Goal: Task Accomplishment & Management: Use online tool/utility

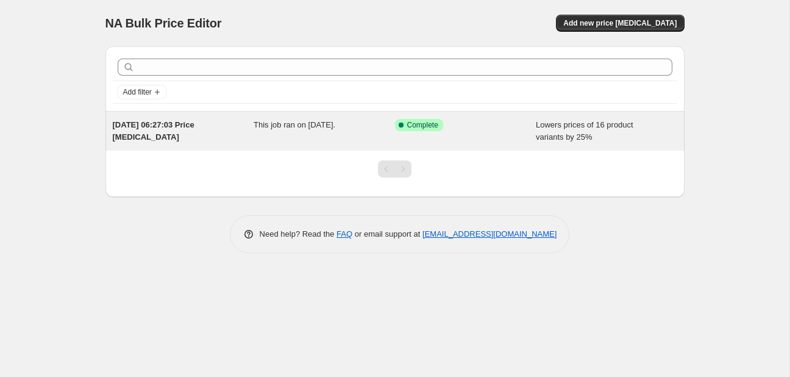
click at [516, 124] on div "Success Complete Complete" at bounding box center [456, 125] width 123 height 12
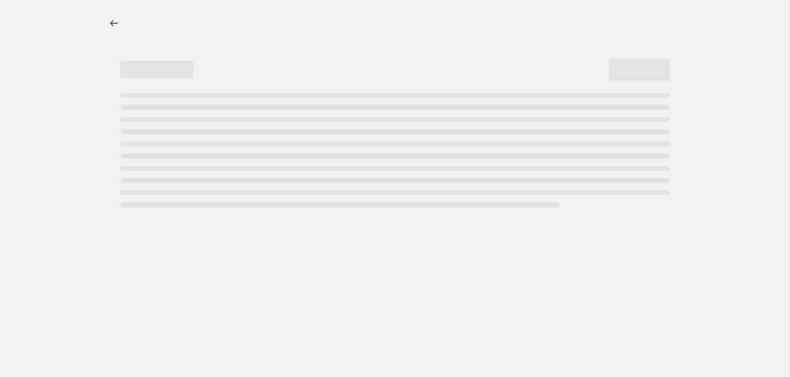
select select "percentage"
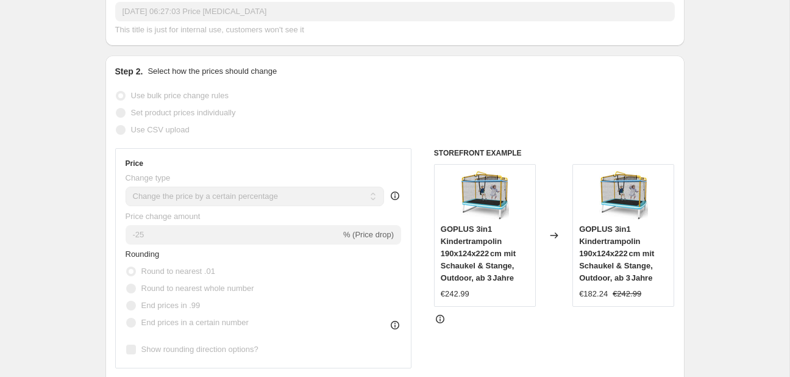
scroll to position [193, 0]
click at [151, 220] on span "Price change amount" at bounding box center [163, 215] width 75 height 9
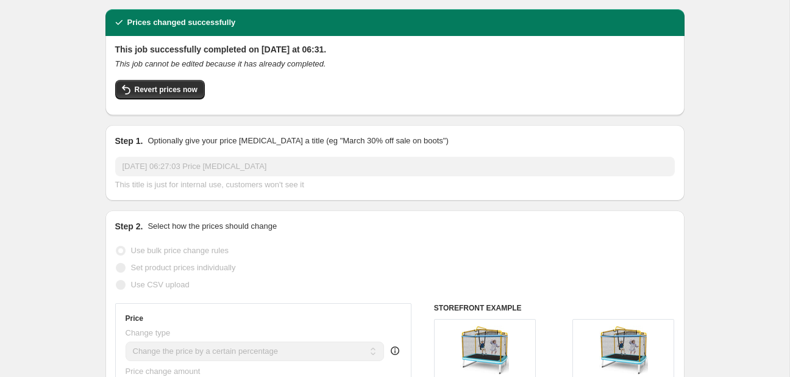
scroll to position [7, 0]
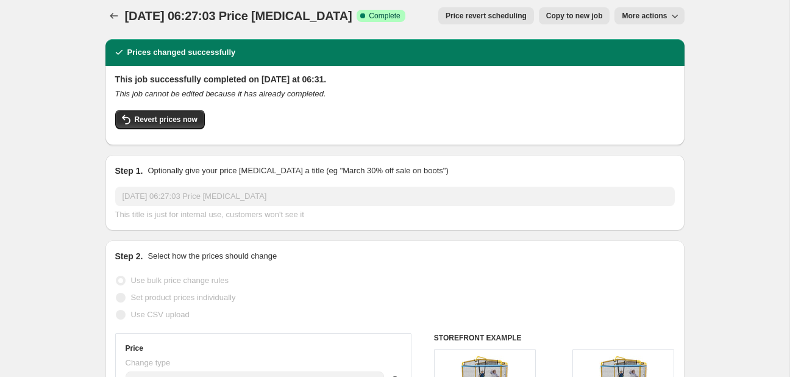
click at [190, 79] on h2 "This job successfully completed on [DATE] at 06:31." at bounding box center [395, 79] width 560 height 12
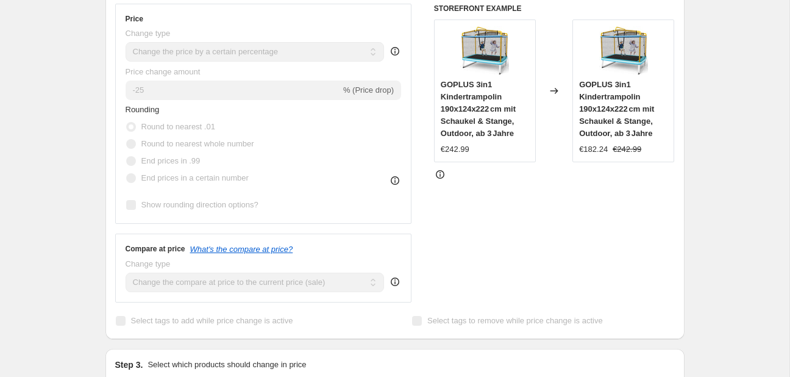
scroll to position [329, 0]
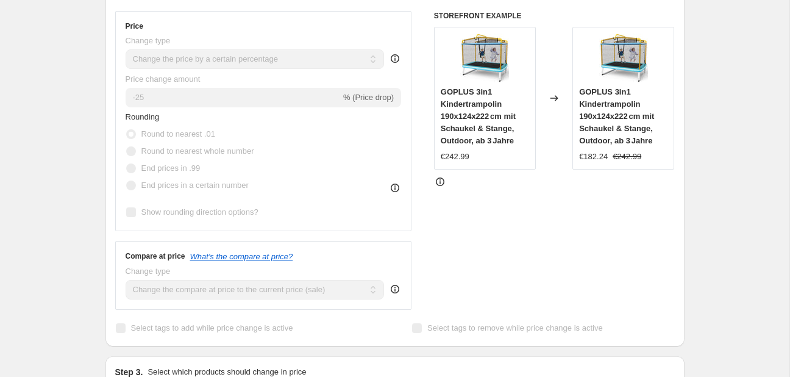
drag, startPoint x: 412, startPoint y: 335, endPoint x: 413, endPoint y: 326, distance: 8.6
click at [412, 332] on label "Select tags to remove while price change is active" at bounding box center [506, 327] width 191 height 17
click at [396, 196] on div "Rounding Round to nearest .01 Round to nearest whole number End prices in .99 E…" at bounding box center [264, 166] width 276 height 110
click at [394, 182] on icon at bounding box center [395, 188] width 12 height 12
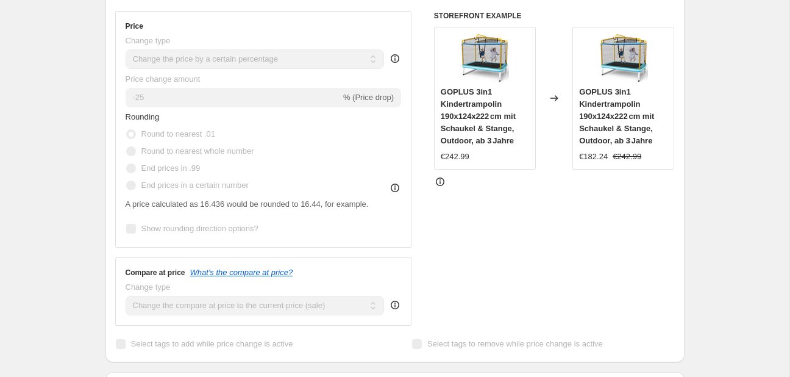
click at [442, 182] on icon at bounding box center [440, 182] width 12 height 12
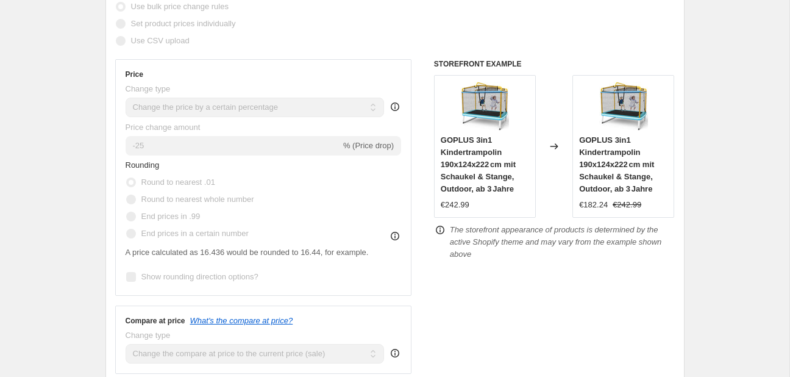
scroll to position [88, 0]
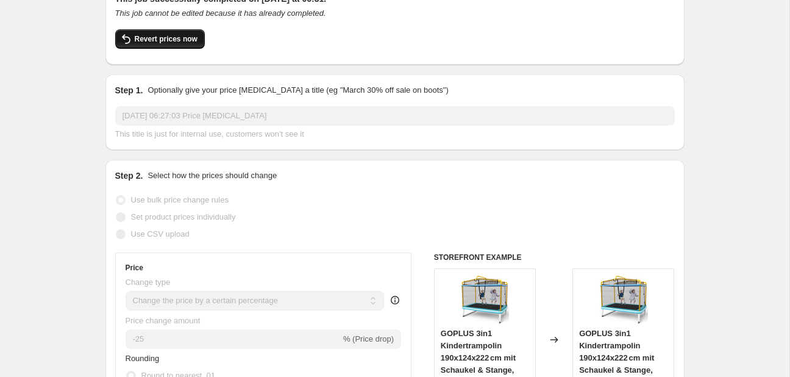
click at [162, 35] on span "Revert prices now" at bounding box center [166, 39] width 63 height 10
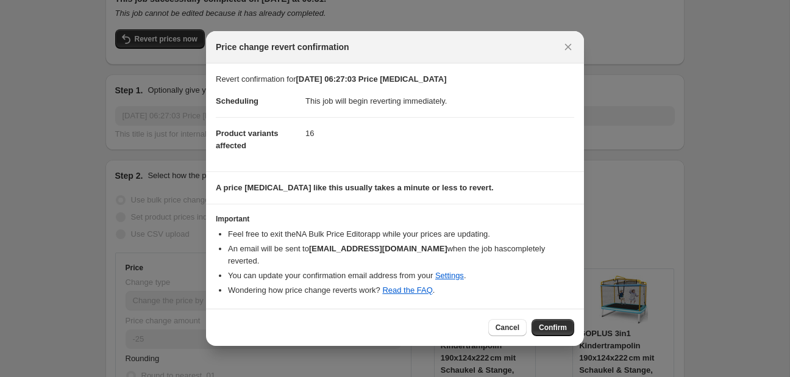
click at [238, 224] on h3 "Important" at bounding box center [395, 219] width 358 height 10
click at [344, 140] on dd "16" at bounding box center [439, 133] width 269 height 32
drag, startPoint x: 317, startPoint y: 134, endPoint x: 310, endPoint y: 136, distance: 7.0
click at [312, 135] on dd "16" at bounding box center [439, 133] width 269 height 32
click at [310, 136] on dd "16" at bounding box center [439, 133] width 269 height 32
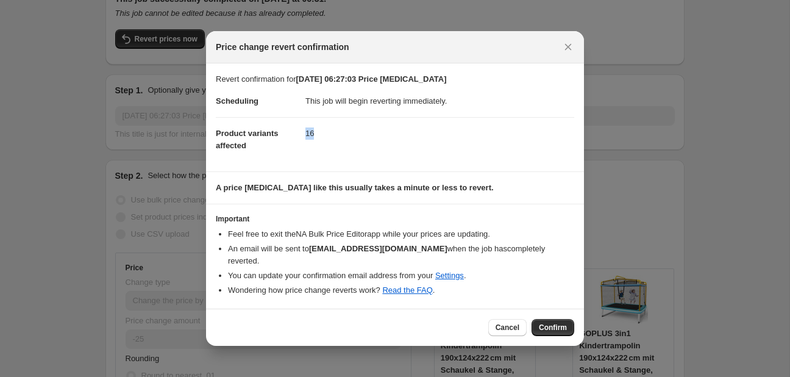
click at [310, 137] on dd "16" at bounding box center [439, 133] width 269 height 32
click at [517, 319] on button "Cancel" at bounding box center [507, 327] width 38 height 17
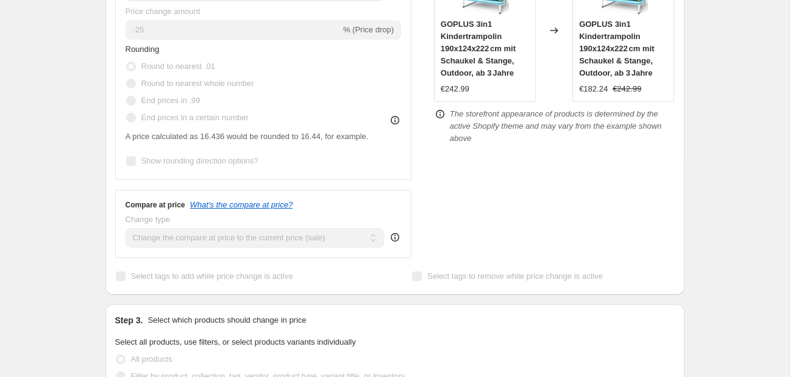
scroll to position [410, 0]
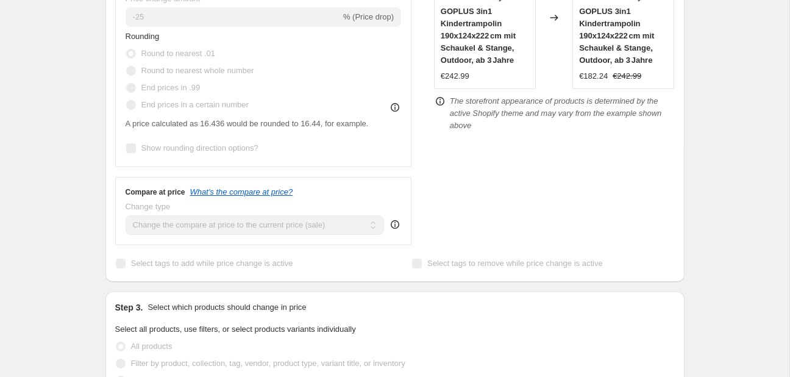
click at [192, 29] on div "Price Change type Change the price to a certain amount Change the price by a ce…" at bounding box center [264, 49] width 276 height 216
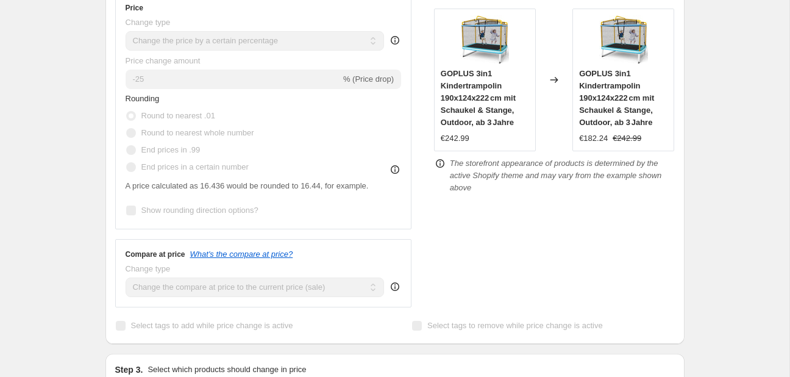
scroll to position [345, 0]
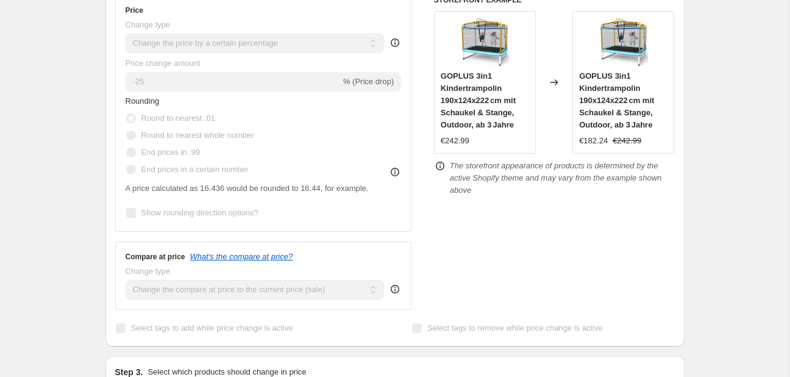
click at [372, 90] on div "-25 % (Price drop)" at bounding box center [264, 82] width 276 height 20
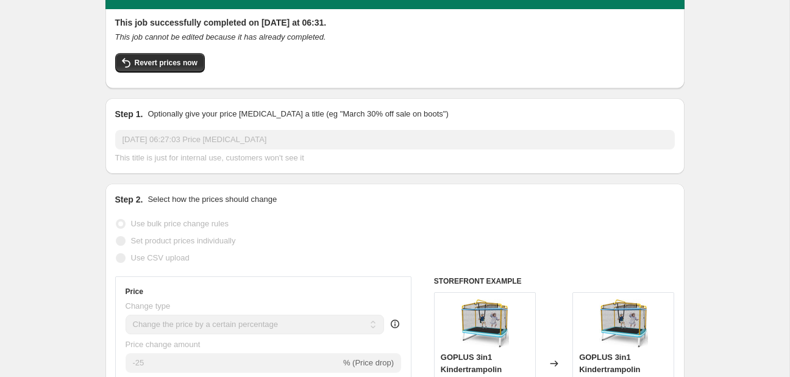
scroll to position [0, 0]
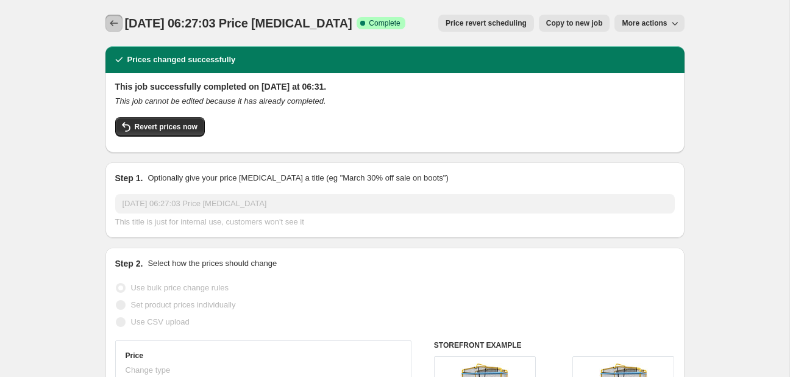
click at [118, 26] on icon "Price change jobs" at bounding box center [114, 23] width 12 height 12
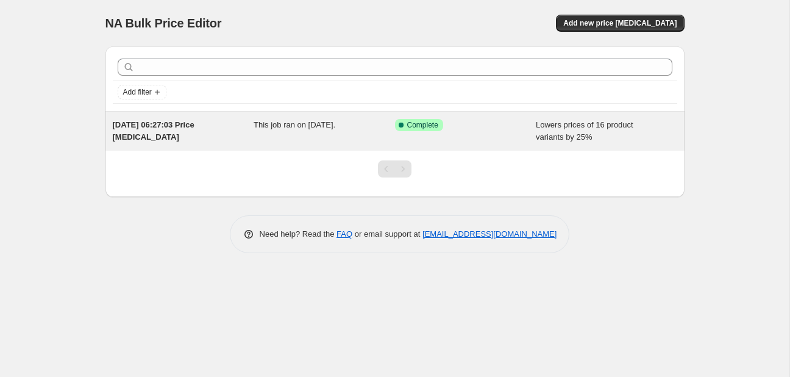
click at [487, 130] on div "Success Complete Complete" at bounding box center [465, 131] width 141 height 24
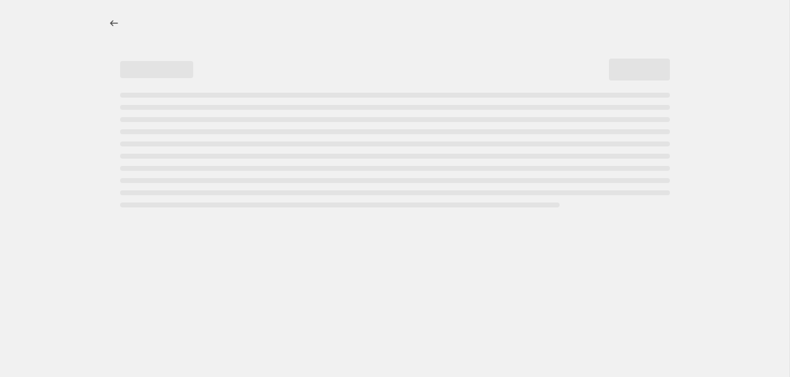
select select "percentage"
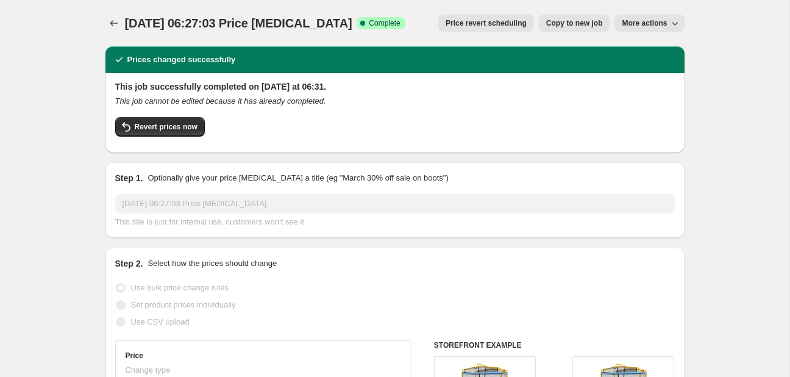
click at [671, 22] on icon "button" at bounding box center [675, 23] width 12 height 12
click at [652, 76] on button "Delete job" at bounding box center [658, 69] width 74 height 20
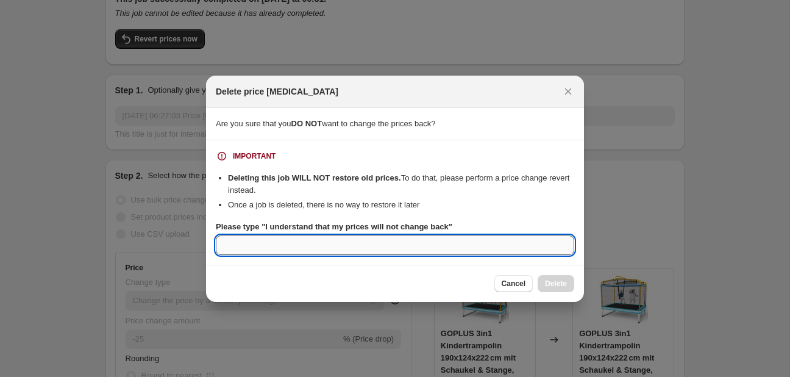
click at [375, 242] on input "Please type "I understand that my prices will not change back"" at bounding box center [395, 245] width 358 height 20
type input "f"
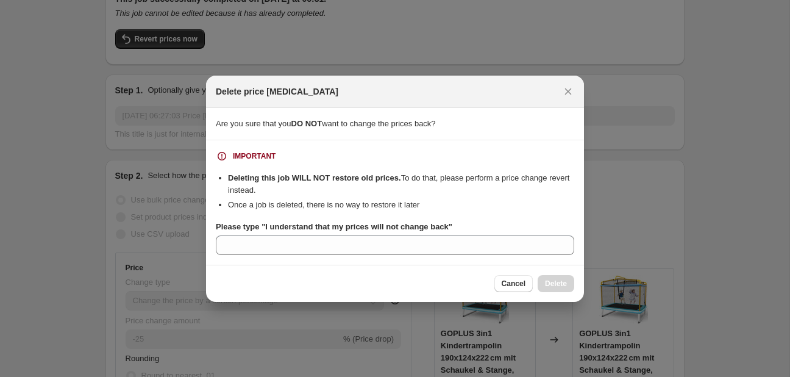
click at [266, 226] on b "Please type "I understand that my prices will not change back"" at bounding box center [334, 226] width 237 height 9
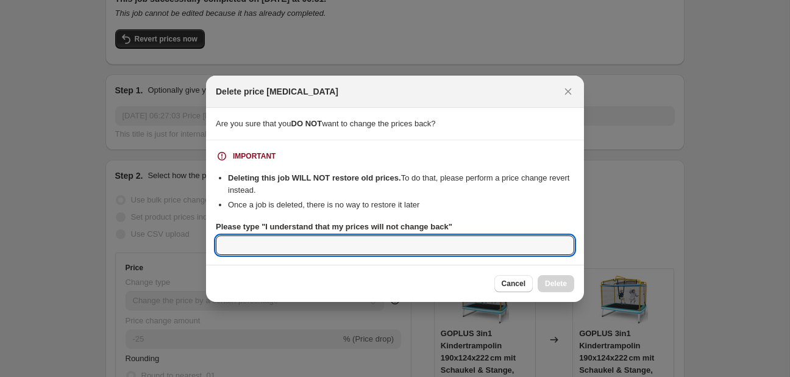
click at [266, 235] on input "Please type "I understand that my prices will not change back"" at bounding box center [395, 245] width 358 height 20
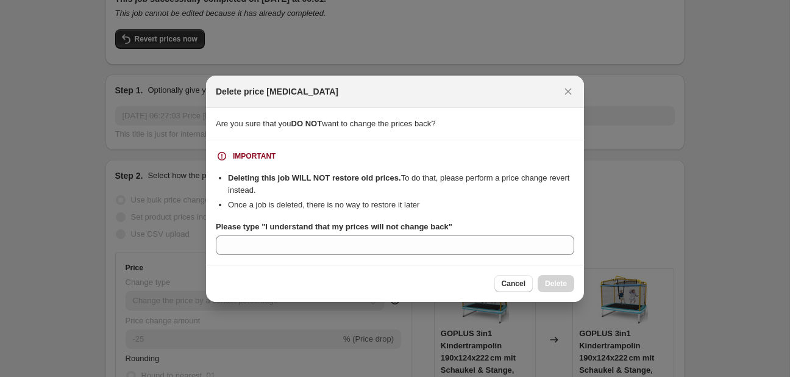
click at [286, 229] on b "Please type "I understand that my prices will not change back"" at bounding box center [334, 226] width 237 height 9
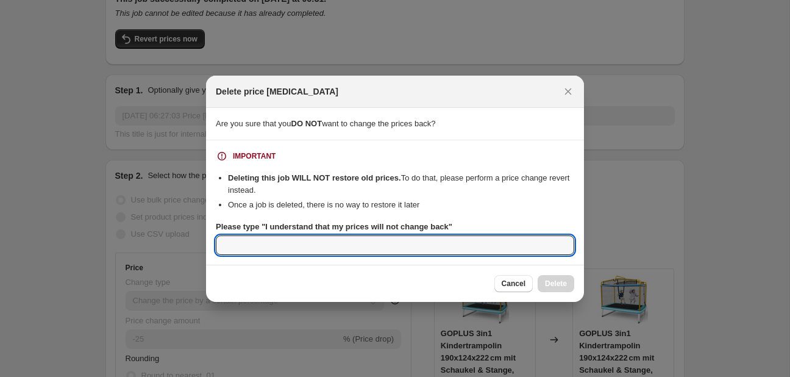
click at [286, 235] on input "Please type "I understand that my prices will not change back"" at bounding box center [395, 245] width 358 height 20
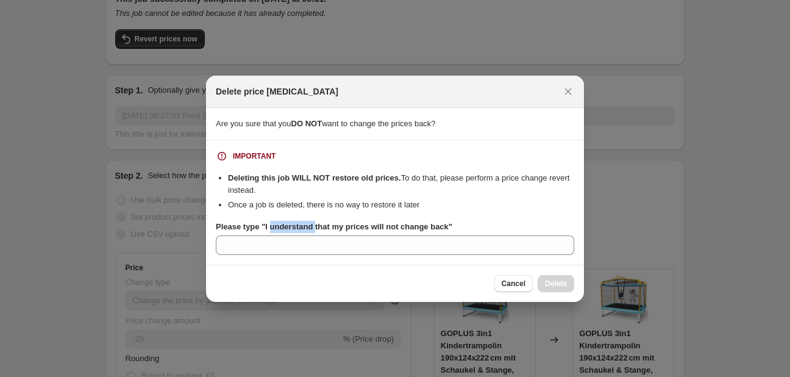
click at [286, 229] on b "Please type "I understand that my prices will not change back"" at bounding box center [334, 226] width 237 height 9
click at [286, 235] on input "Please type "I understand that my prices will not change back"" at bounding box center [395, 245] width 358 height 20
click at [286, 229] on b "Please type "I understand that my prices will not change back"" at bounding box center [334, 226] width 237 height 9
click at [286, 235] on input "Please type "I understand that my prices will not change back"" at bounding box center [395, 245] width 358 height 20
click at [286, 229] on b "Please type "I understand that my prices will not change back"" at bounding box center [334, 226] width 237 height 9
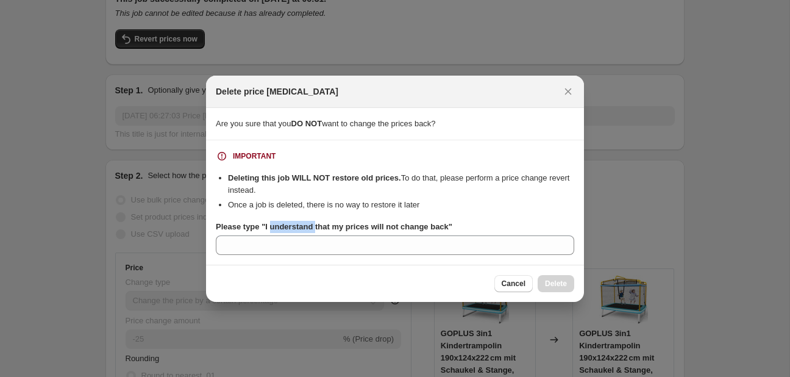
click at [286, 235] on input "Please type "I understand that my prices will not change back"" at bounding box center [395, 245] width 358 height 20
click at [286, 229] on b "Please type "I understand that my prices will not change back"" at bounding box center [334, 226] width 237 height 9
click at [286, 235] on input "Please type "I understand that my prices will not change back"" at bounding box center [395, 245] width 358 height 20
click at [286, 229] on b "Please type "I understand that my prices will not change back"" at bounding box center [334, 226] width 237 height 9
click at [286, 235] on input "Please type "I understand that my prices will not change back"" at bounding box center [395, 245] width 358 height 20
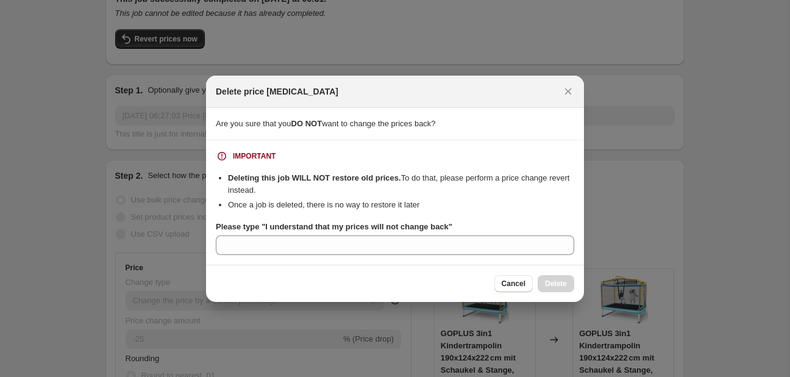
click at [257, 228] on b "Please type "I understand that my prices will not change back"" at bounding box center [334, 226] width 237 height 9
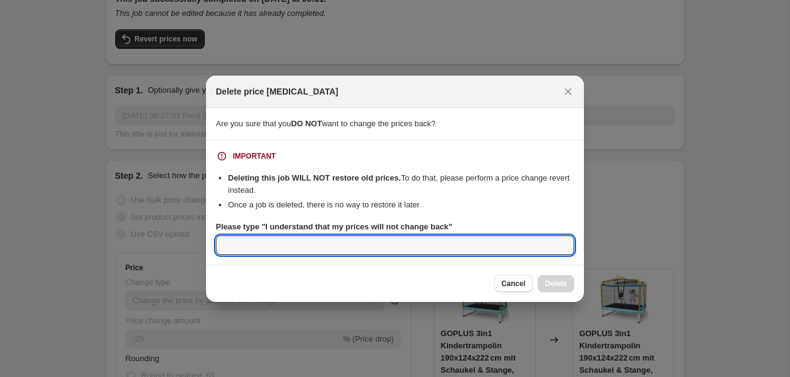
click at [257, 235] on input "Please type "I understand that my prices will not change back"" at bounding box center [395, 245] width 358 height 20
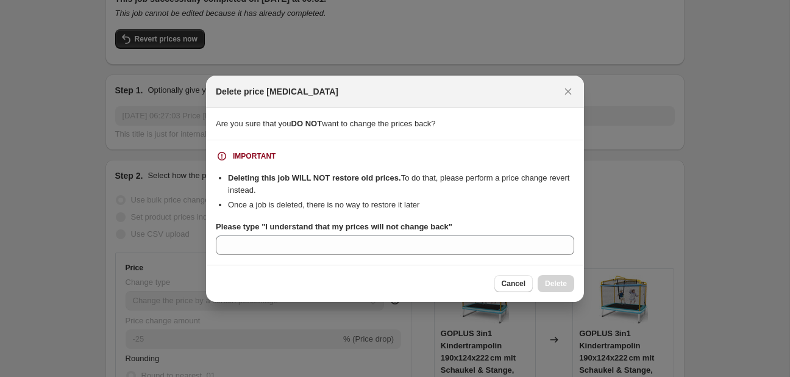
click at [267, 228] on b "Please type "I understand that my prices will not change back"" at bounding box center [334, 226] width 237 height 9
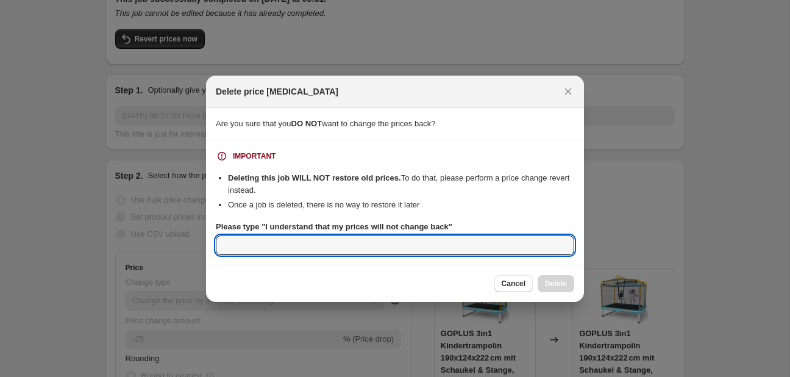
click at [267, 235] on input "Please type "I understand that my prices will not change back"" at bounding box center [395, 245] width 358 height 20
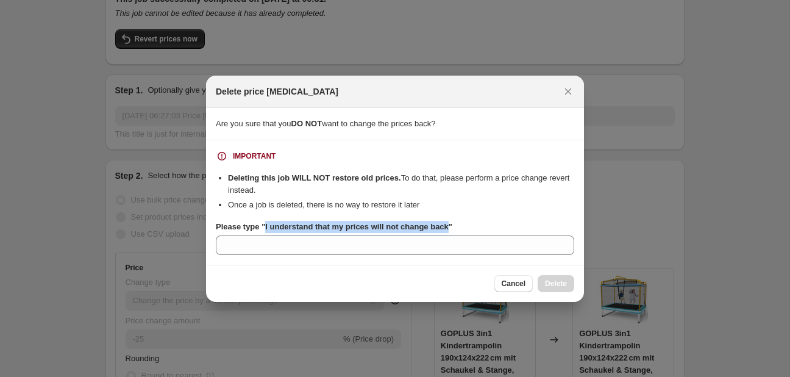
drag, startPoint x: 265, startPoint y: 226, endPoint x: 446, endPoint y: 232, distance: 181.1
click at [446, 231] on b "Please type "I understand that my prices will not change back"" at bounding box center [334, 226] width 237 height 9
copy b "I understand that my prices will not change back"
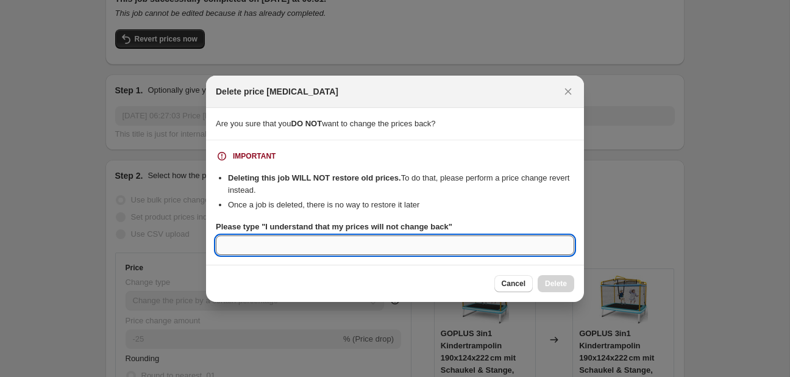
click at [426, 243] on input "Please type "I understand that my prices will not change back"" at bounding box center [395, 245] width 358 height 20
paste input "I understand that my prices will not change back"
type input "I understand that my prices will not change back"
click at [549, 288] on span "Delete" at bounding box center [556, 284] width 22 height 10
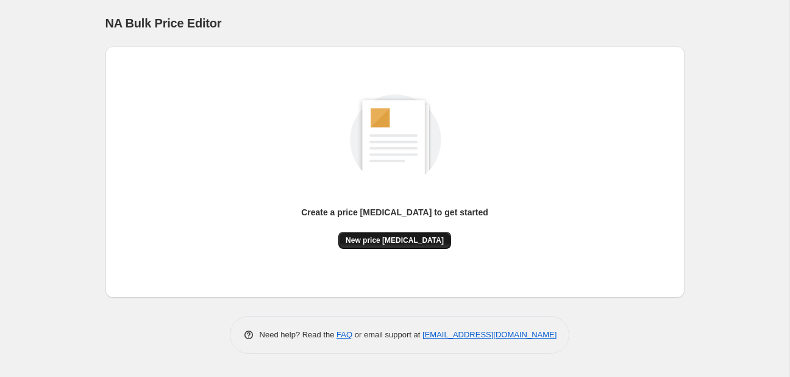
click at [385, 241] on span "New price [MEDICAL_DATA]" at bounding box center [395, 240] width 98 height 10
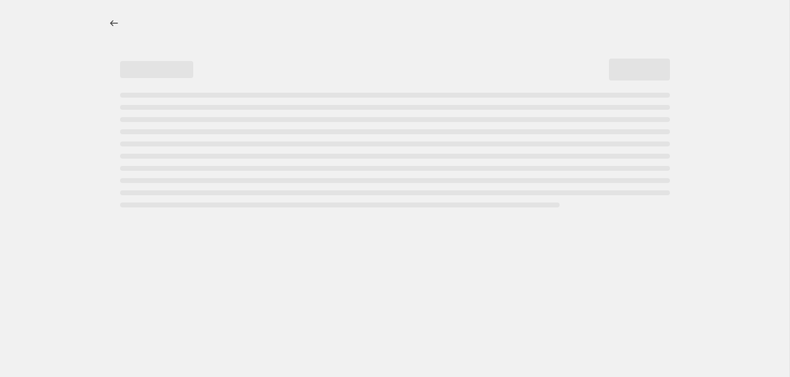
select select "percentage"
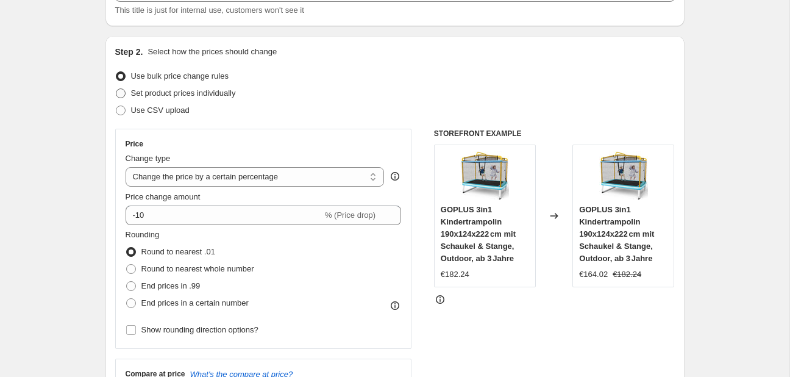
scroll to position [129, 0]
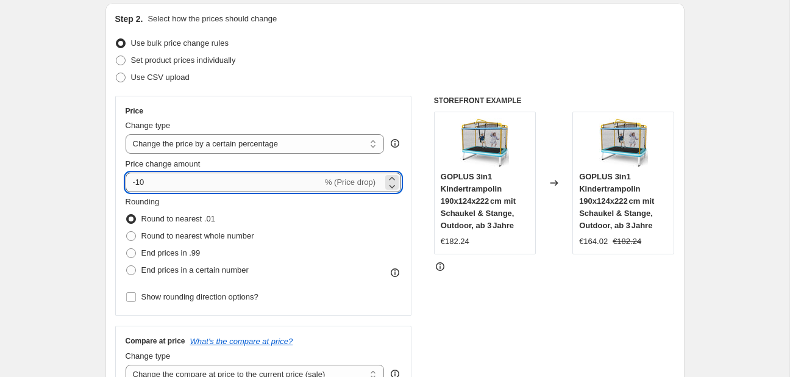
click at [254, 185] on input "-10" at bounding box center [224, 183] width 197 height 20
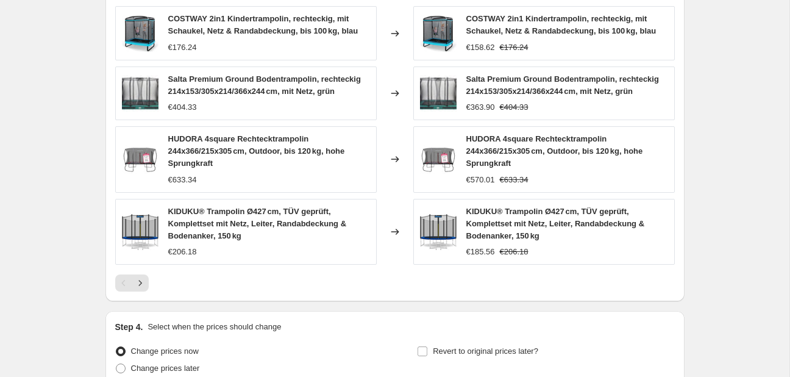
scroll to position [885, 0]
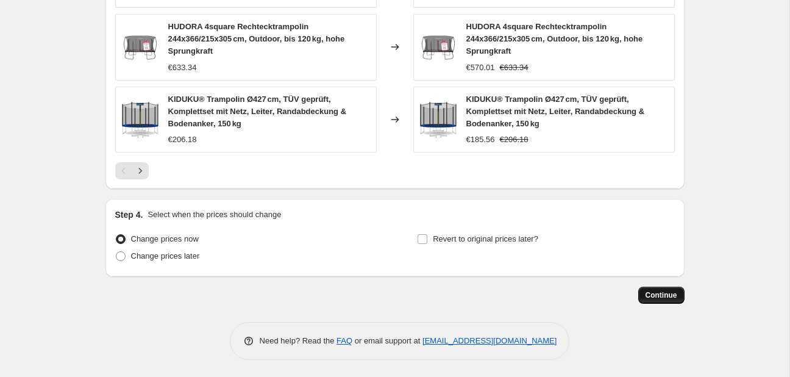
type input "-25"
click at [654, 300] on button "Continue" at bounding box center [661, 295] width 46 height 17
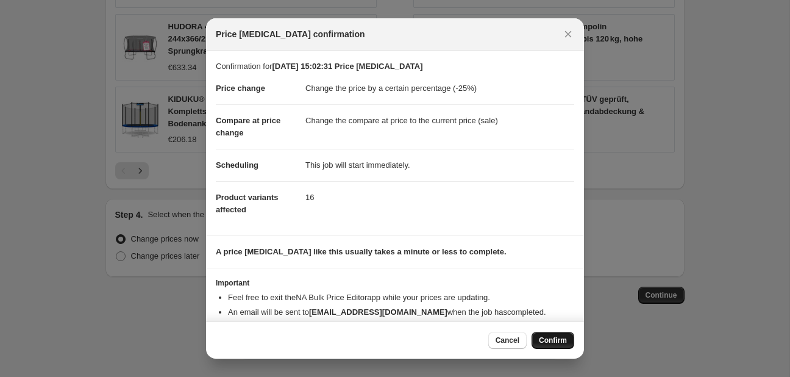
click at [557, 335] on button "Confirm" at bounding box center [553, 340] width 43 height 17
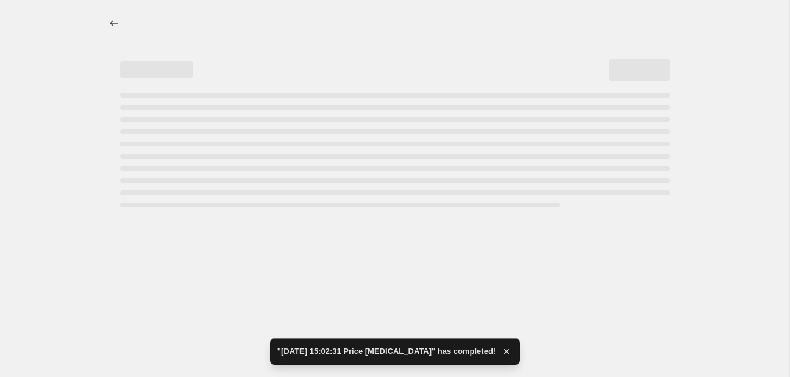
select select "percentage"
